Goal: Navigation & Orientation: Find specific page/section

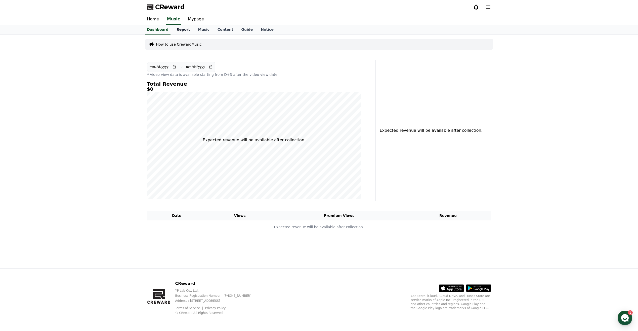
click at [173, 30] on link "Report" at bounding box center [184, 30] width 22 height 10
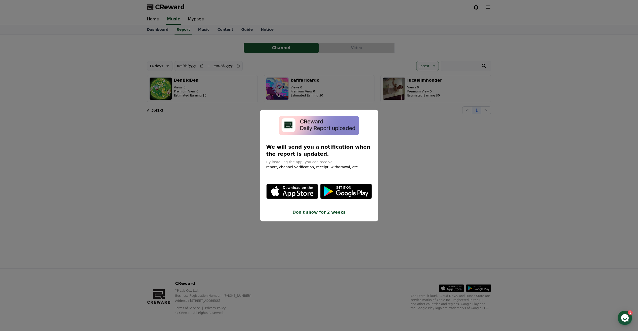
drag, startPoint x: 487, startPoint y: 137, endPoint x: 486, endPoint y: 140, distance: 2.5
click at [487, 138] on button "close modal" at bounding box center [319, 165] width 638 height 331
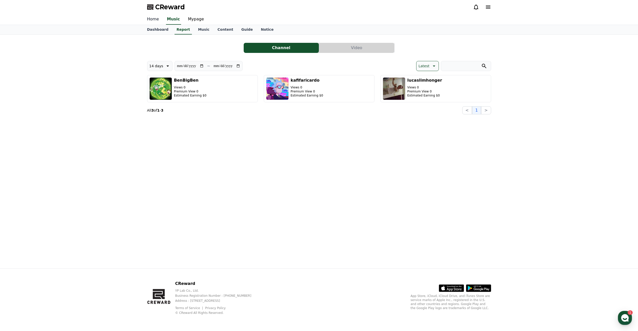
click at [146, 17] on link "Home" at bounding box center [153, 19] width 20 height 11
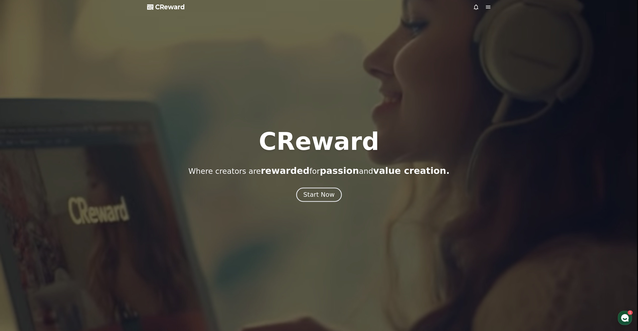
click at [316, 196] on div "Start Now" at bounding box center [318, 194] width 31 height 9
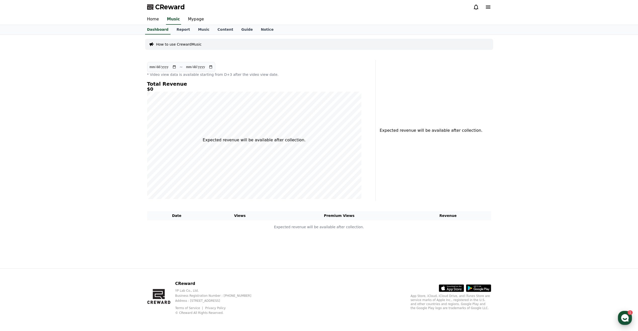
click at [630, 316] on div "button" at bounding box center [625, 318] width 14 height 14
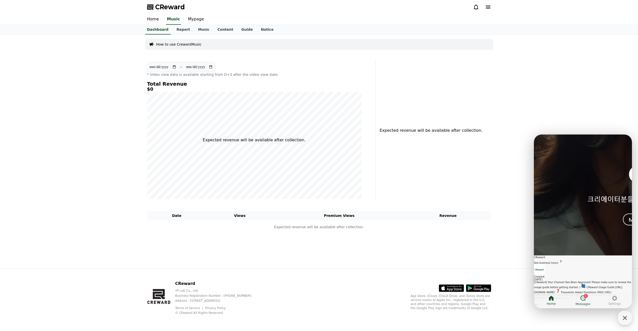
click at [586, 299] on icon at bounding box center [583, 297] width 5 height 5
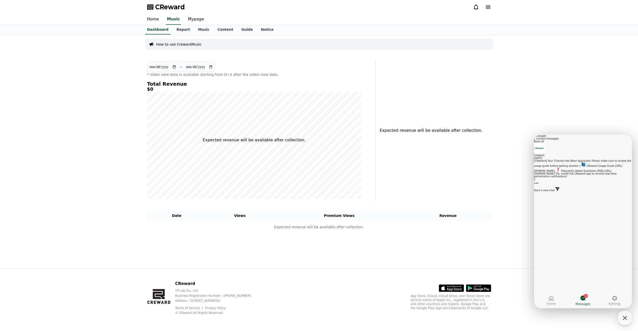
click at [573, 178] on div "[CReward] Your Channel Has Been Approved! Please make sure to review the usage …" at bounding box center [583, 168] width 98 height 18
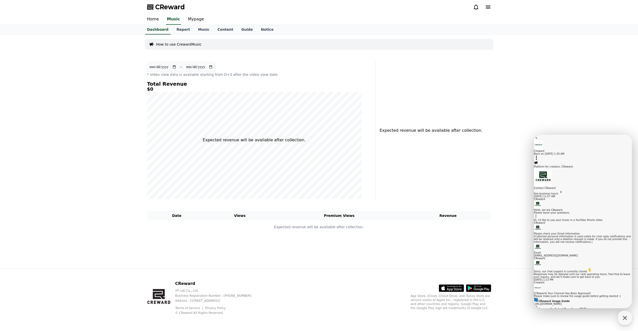
scroll to position [189, 0]
click at [577, 318] on div "CReward YP Lab Co., Ltd. Business Registration Number : [PHONE_NUMBER] Address …" at bounding box center [319, 299] width 638 height 63
click at [623, 319] on icon "button" at bounding box center [625, 317] width 9 height 9
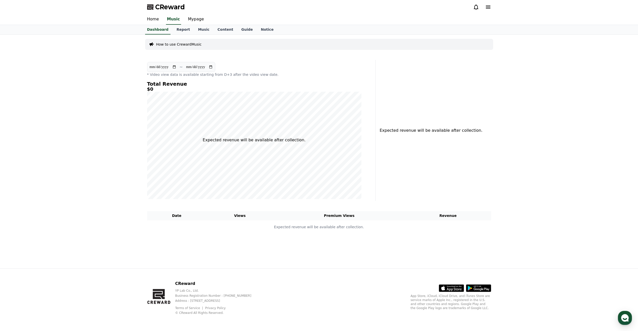
click at [490, 8] on icon at bounding box center [488, 7] width 5 height 3
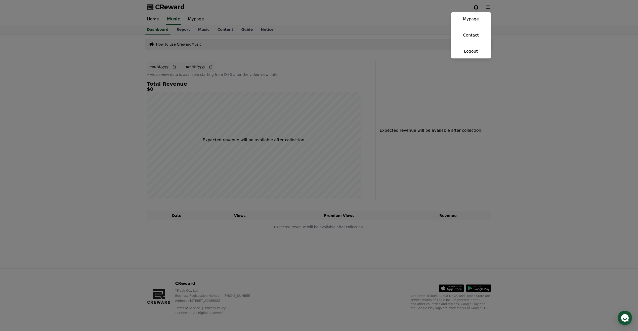
click at [348, 16] on button "close" at bounding box center [319, 165] width 638 height 331
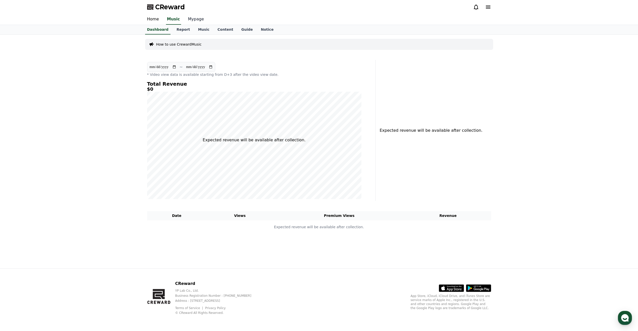
click at [198, 21] on link "Mypage" at bounding box center [196, 19] width 24 height 11
select select "**********"
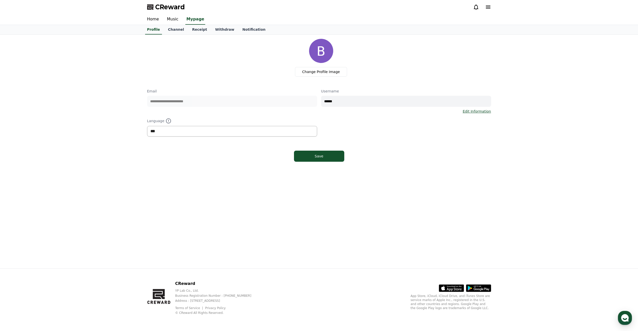
click at [298, 129] on select "*** ******* ***" at bounding box center [232, 131] width 170 height 11
click at [154, 20] on link "Home" at bounding box center [153, 19] width 20 height 11
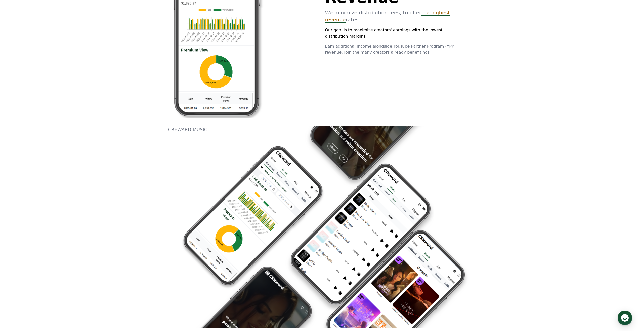
scroll to position [604, 0]
